Goal: Task Accomplishment & Management: Use online tool/utility

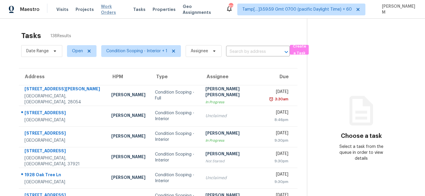
click at [110, 8] on span "Work Orders" at bounding box center [113, 10] width 25 height 12
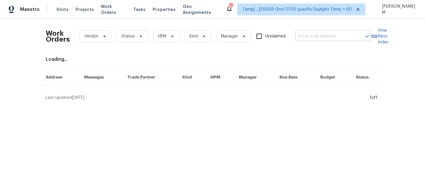
click at [303, 36] on input "text" at bounding box center [324, 36] width 59 height 9
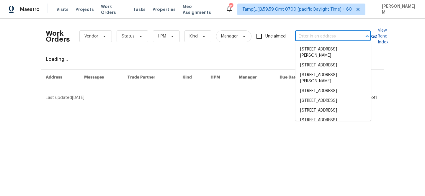
paste input "[STREET_ADDRESS]"
type input "[STREET_ADDRESS]"
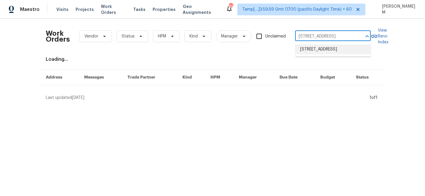
click at [324, 51] on li "[STREET_ADDRESS]" at bounding box center [334, 50] width 76 height 10
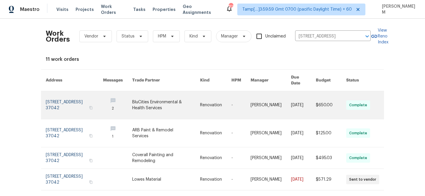
click at [230, 98] on link at bounding box center [215, 105] width 31 height 28
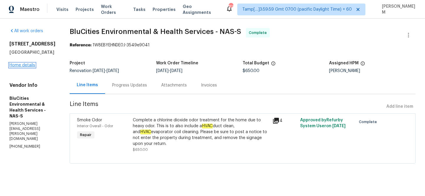
click at [32, 66] on link "Home details" at bounding box center [22, 65] width 26 height 4
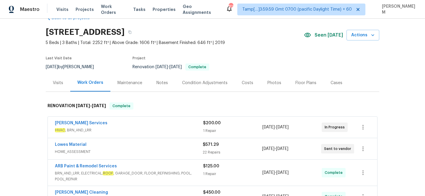
scroll to position [21, 0]
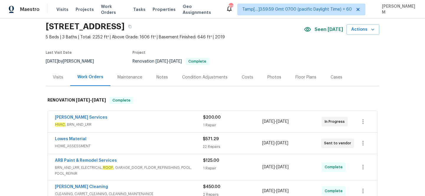
click at [162, 119] on div "[PERSON_NAME] Services" at bounding box center [129, 118] width 148 height 7
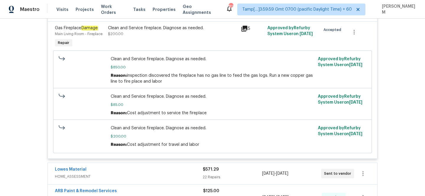
scroll to position [177, 0]
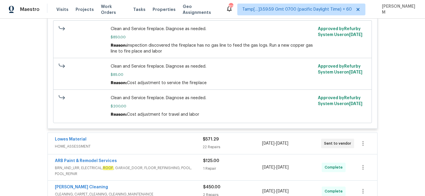
click at [170, 142] on div "Lowes Material" at bounding box center [129, 139] width 148 height 7
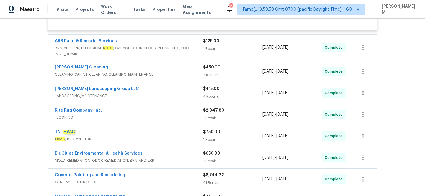
scroll to position [1167, 0]
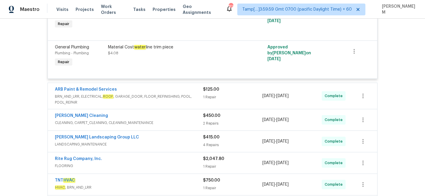
click at [186, 105] on span "BRN_AND_LRR, ELECTRICAL, ROOF , GARAGE_DOOR, FLOOR_REFINISHING, POOL, POOL_REPA…" at bounding box center [129, 100] width 148 height 12
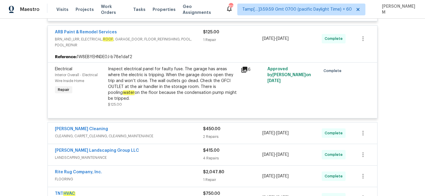
scroll to position [1235, 0]
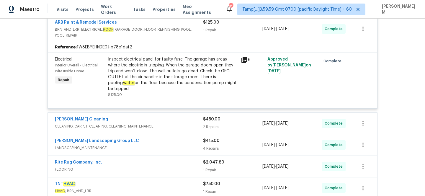
click at [178, 129] on span "CLEANING, CARPET_CLEANING, CLEANING_MAINTENANCE" at bounding box center [129, 126] width 148 height 6
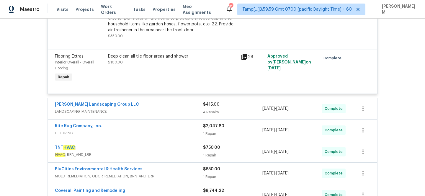
scroll to position [1481, 0]
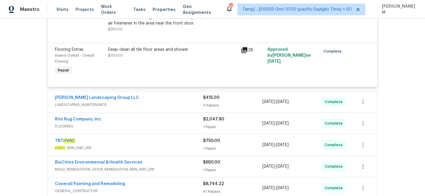
click at [167, 102] on div "[PERSON_NAME] Landscaping Group LLC" at bounding box center [129, 98] width 148 height 7
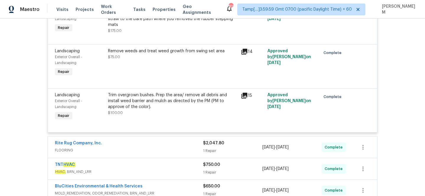
scroll to position [1661, 0]
click at [176, 147] on div "Rite Rug Company, Inc." at bounding box center [129, 143] width 148 height 7
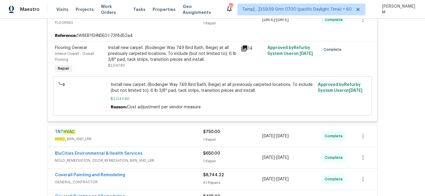
scroll to position [1795, 0]
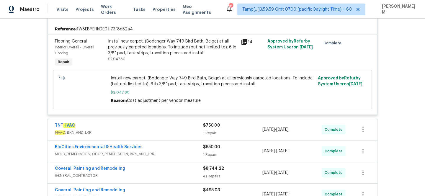
click at [178, 136] on span "HVAC , BRN_AND_LRR" at bounding box center [129, 133] width 148 height 6
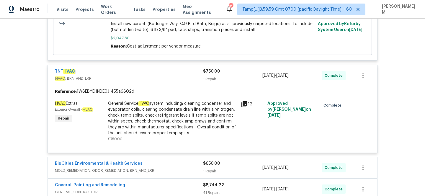
scroll to position [1874, 0]
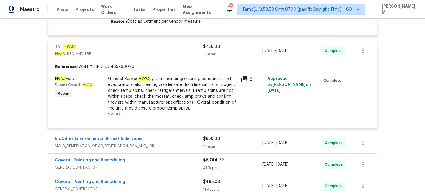
click at [180, 149] on span "MOLD_REMEDIATION, ODOR_REMEDIATION, BRN_AND_LRR" at bounding box center [129, 146] width 148 height 6
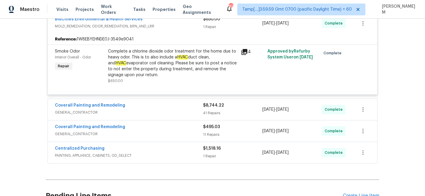
scroll to position [1998, 0]
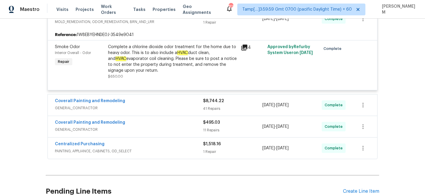
click at [178, 126] on div "Coverall Painting and Remodeling GENERAL_CONTRACTOR $495.03 11 Repairs [DATE] -…" at bounding box center [213, 126] width 330 height 21
click at [181, 133] on span "GENERAL_CONTRACTOR" at bounding box center [129, 130] width 148 height 6
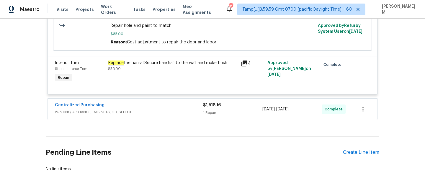
scroll to position [2514, 0]
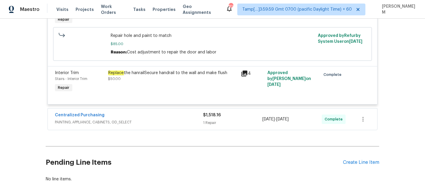
click at [183, 119] on div "Centralized Purchasing" at bounding box center [129, 115] width 148 height 7
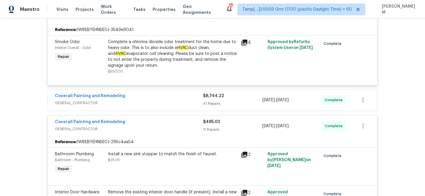
scroll to position [1991, 0]
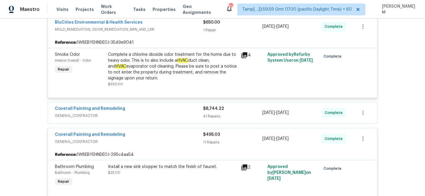
click at [187, 113] on div "Coverall Painting and Remodeling" at bounding box center [129, 109] width 148 height 7
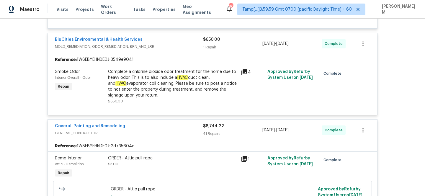
scroll to position [1975, 0]
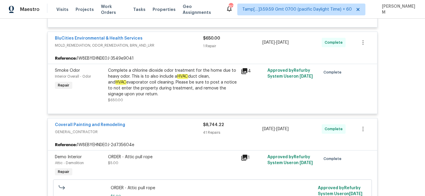
click at [139, 83] on div "Complete a chlorine dioxide odor treatment for the home due to heavy odor. This…" at bounding box center [172, 83] width 129 height 30
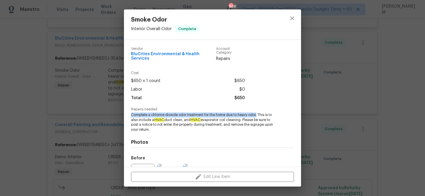
drag, startPoint x: 131, startPoint y: 111, endPoint x: 258, endPoint y: 110, distance: 127.6
click at [258, 110] on div "Vendor BluCities Environmental & Health Services Account Category Repairs Cost …" at bounding box center [212, 103] width 177 height 127
copy span "Complete a chlorine dioxide odor treatment for the home due to heavy odor."
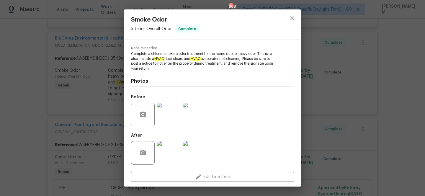
click at [337, 175] on div "Smoke Odor Interior Overall - Odor Complete Vendor BluCities Environmental & He…" at bounding box center [212, 98] width 425 height 196
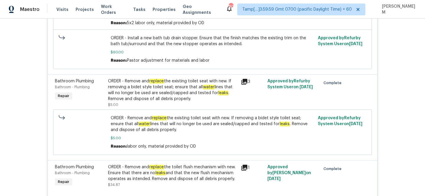
scroll to position [2317, 0]
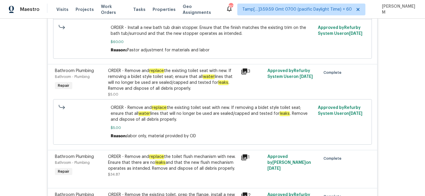
click at [193, 85] on div "ORDER - Remove and replace the existing toilet seat with new. If removing a bid…" at bounding box center [172, 80] width 129 height 24
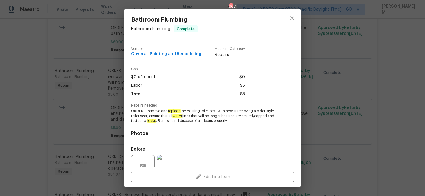
click at [103, 117] on div "Bathroom Plumbing Bathroom - Plumbing Complete Vendor Coverall Painting and Rem…" at bounding box center [212, 98] width 425 height 196
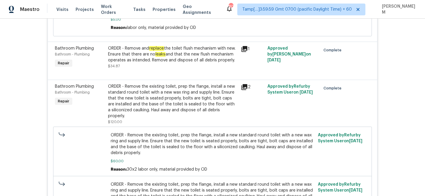
scroll to position [2429, 0]
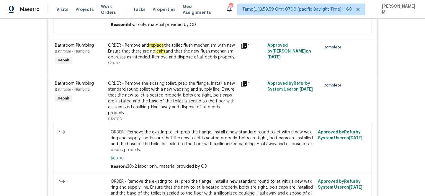
click at [208, 96] on div "ORDER - Remove the existing toilet, prep the flange, install a new standard rou…" at bounding box center [172, 98] width 129 height 35
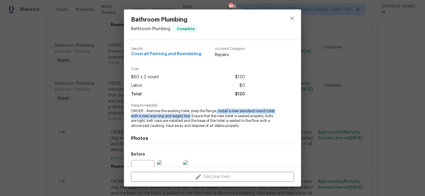
drag, startPoint x: 217, startPoint y: 111, endPoint x: 191, endPoint y: 118, distance: 27.7
click at [191, 118] on span "ORDER - Remove the existing toilet, prep the flange, install a new standard rou…" at bounding box center [204, 119] width 147 height 20
copy span "install a new standard round toilet with a new wax ring and supply line."
click at [116, 131] on div "Bathroom Plumbing Bathroom - Plumbing Complete Vendor Coverall Painting and Rem…" at bounding box center [212, 98] width 425 height 196
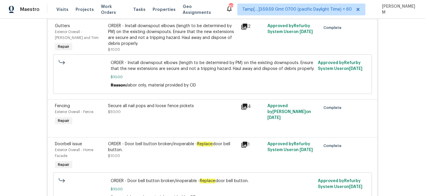
scroll to position [3211, 0]
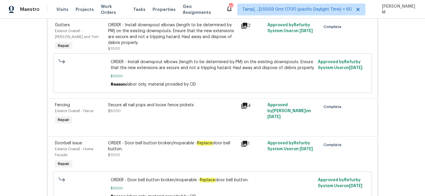
click at [151, 43] on div "ORDER - Install downspout elbows (length to be determined by PM) on the existin…" at bounding box center [172, 34] width 129 height 24
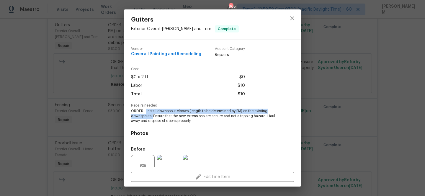
drag, startPoint x: 145, startPoint y: 110, endPoint x: 153, endPoint y: 118, distance: 11.5
click at [153, 118] on span "ORDER - Install downspout elbows (length to be determined by PM) on the existin…" at bounding box center [204, 116] width 147 height 15
copy span "Install downspout elbows (length to be determined by PM) on the existing downsp…"
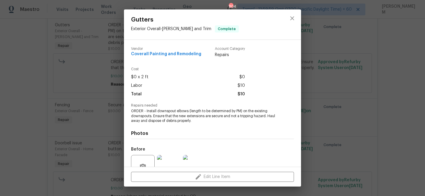
click at [73, 133] on div "Gutters Exterior Overall - [PERSON_NAME] and Trim Complete Vendor Coverall Pain…" at bounding box center [212, 98] width 425 height 196
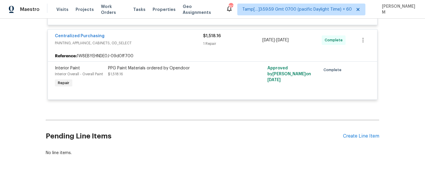
scroll to position [5231, 0]
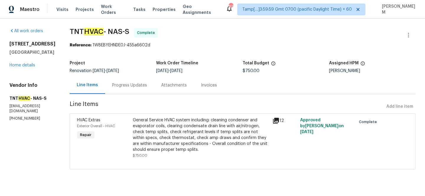
click at [126, 83] on div "Progress Updates" at bounding box center [129, 85] width 35 height 6
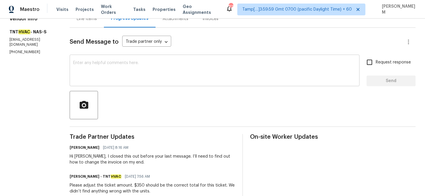
scroll to position [28, 0]
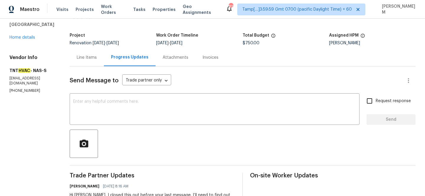
click at [77, 58] on div "Line Items" at bounding box center [87, 58] width 20 height 6
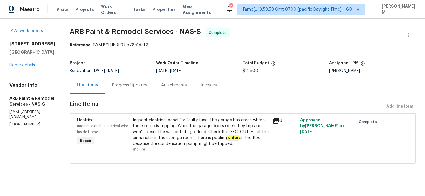
click at [126, 91] on div "Progress Updates" at bounding box center [129, 85] width 49 height 17
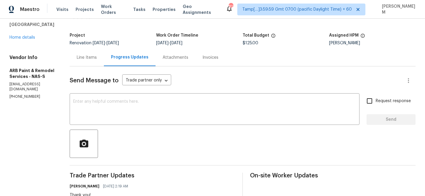
scroll to position [9, 0]
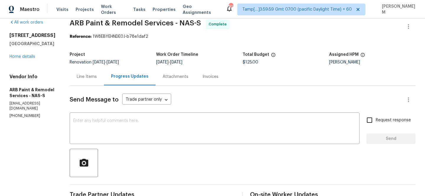
click at [206, 83] on div "Invoices" at bounding box center [211, 76] width 30 height 17
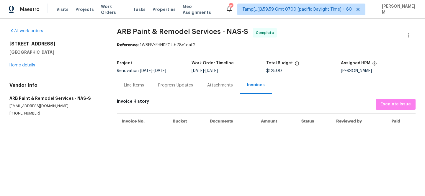
click at [186, 90] on div "Progress Updates" at bounding box center [175, 85] width 49 height 17
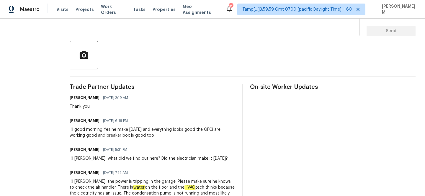
scroll to position [145, 0]
